Goal: Task Accomplishment & Management: Use online tool/utility

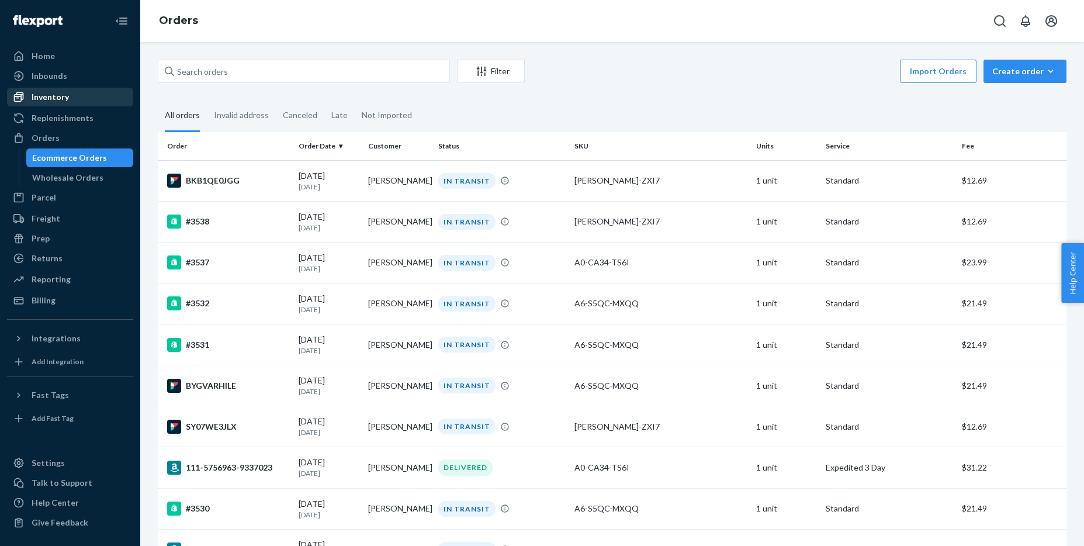
click at [65, 98] on div "Inventory" at bounding box center [50, 97] width 37 height 12
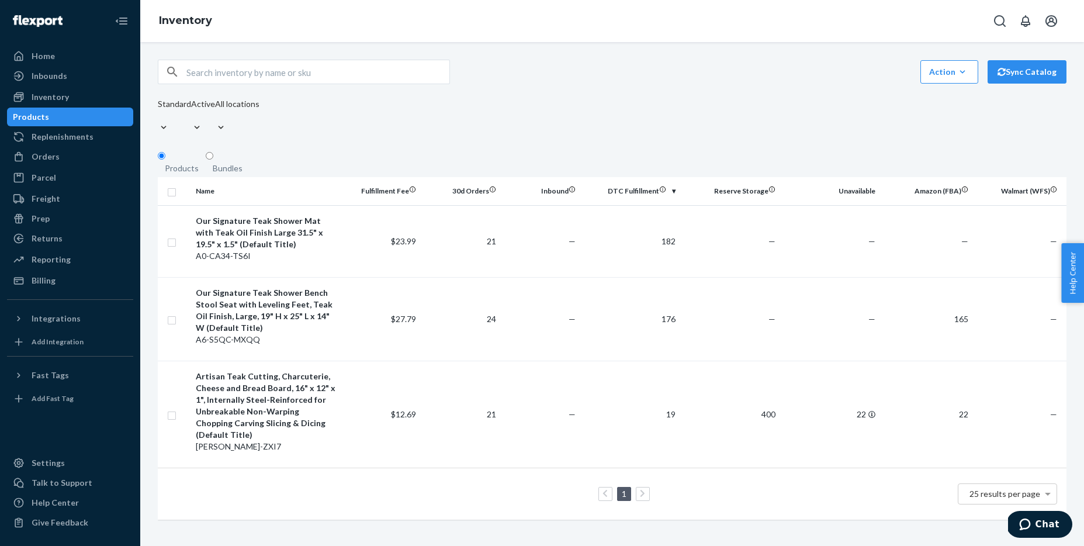
drag, startPoint x: 1023, startPoint y: 82, endPoint x: 1010, endPoint y: 83, distance: 13.4
click at [1023, 82] on button "Sync Catalog" at bounding box center [1026, 71] width 79 height 23
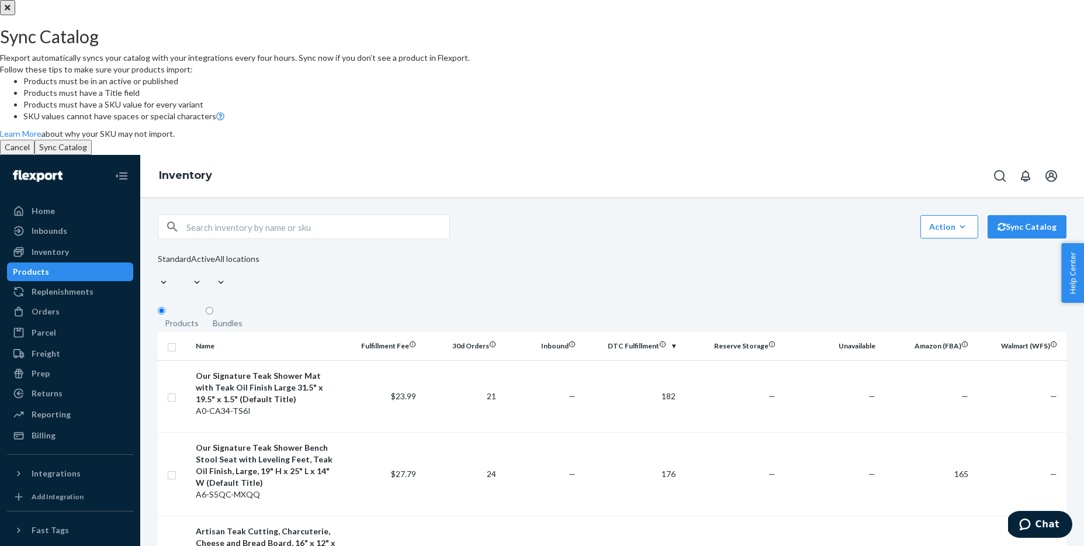
click at [92, 155] on button "Sync Catalog" at bounding box center [62, 147] width 57 height 15
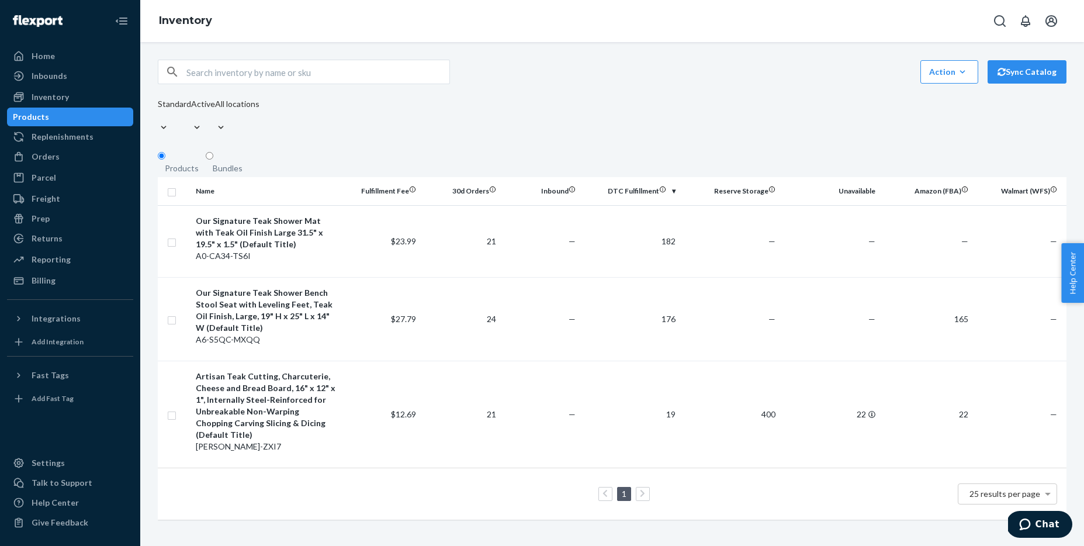
click at [1020, 84] on button "Sync Catalog" at bounding box center [1026, 71] width 79 height 23
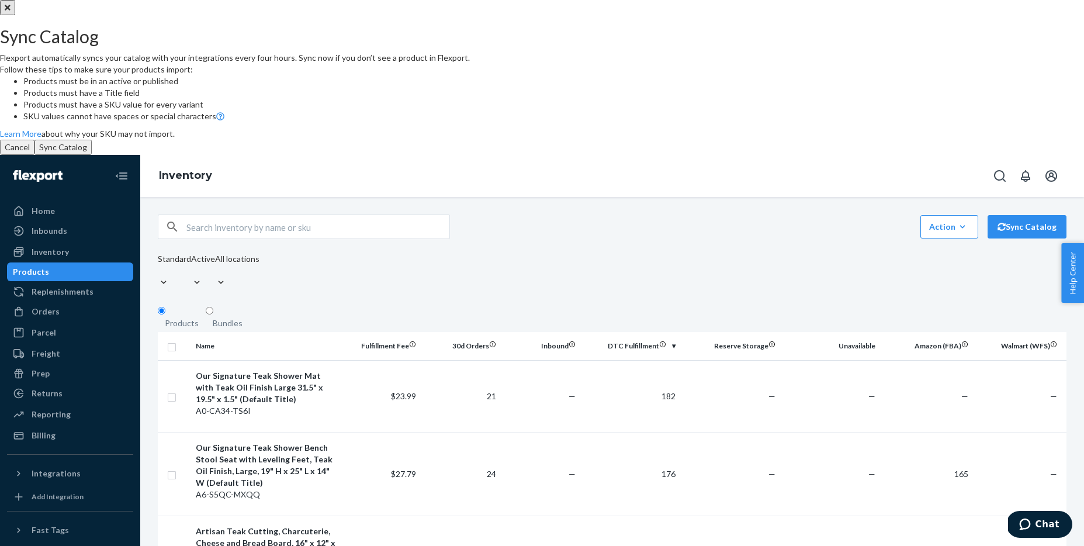
drag, startPoint x: 630, startPoint y: 359, endPoint x: 601, endPoint y: 339, distance: 35.7
click at [92, 155] on button "Sync Catalog" at bounding box center [62, 147] width 57 height 15
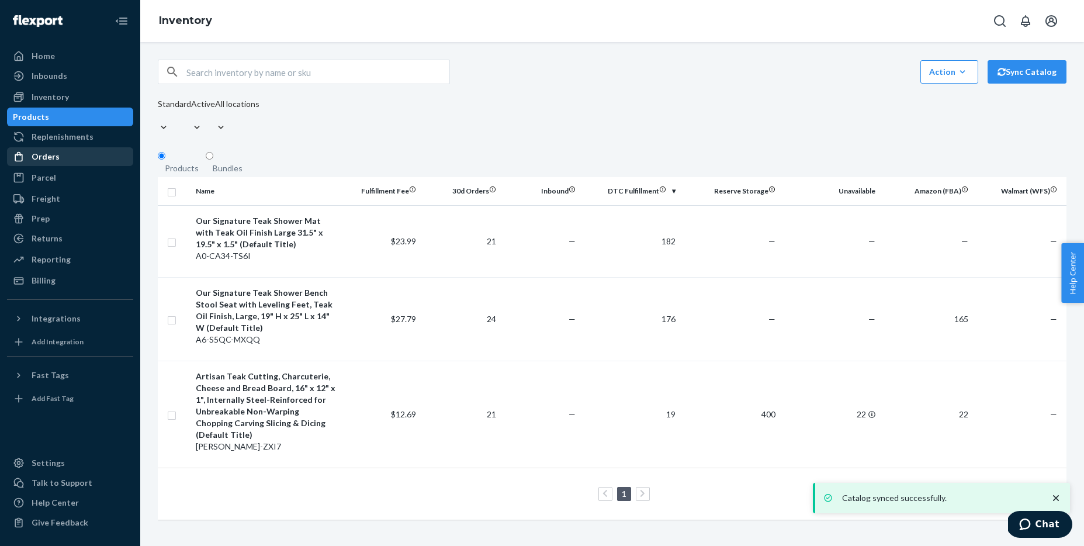
click at [50, 160] on div "Orders" at bounding box center [46, 157] width 28 height 12
